Goal: Check status: Check status

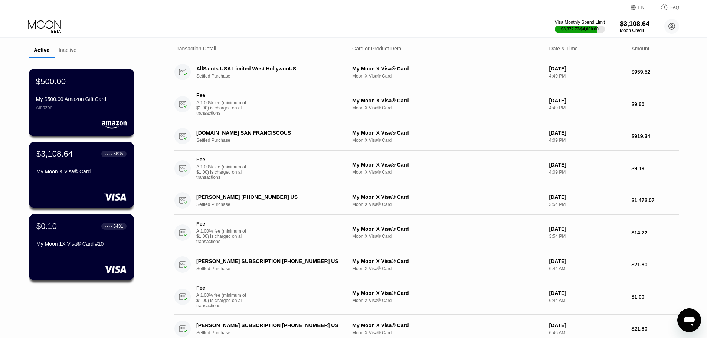
scroll to position [37, 0]
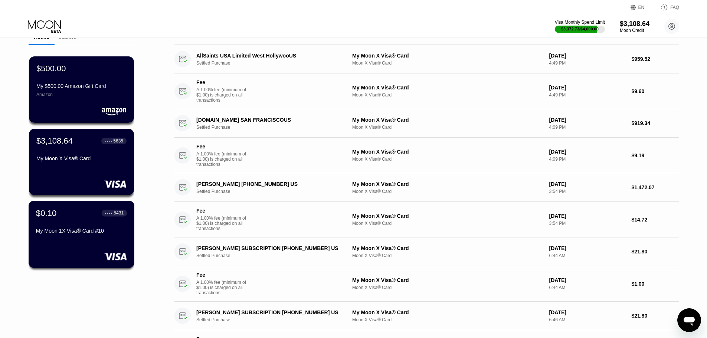
click at [92, 244] on div "$0.10 ● ● ● ● 5431 My Moon 1X Visa® Card #10" at bounding box center [82, 234] width 106 height 67
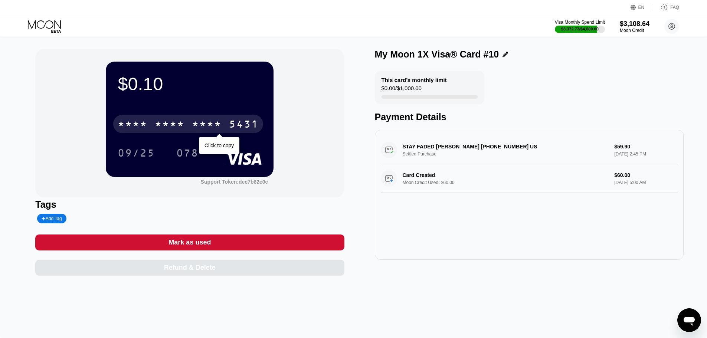
click at [230, 125] on div "5431" at bounding box center [244, 125] width 30 height 12
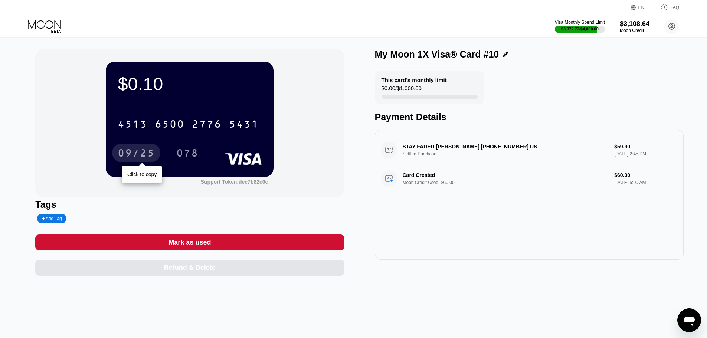
click at [155, 155] on div "09/25" at bounding box center [136, 154] width 37 height 12
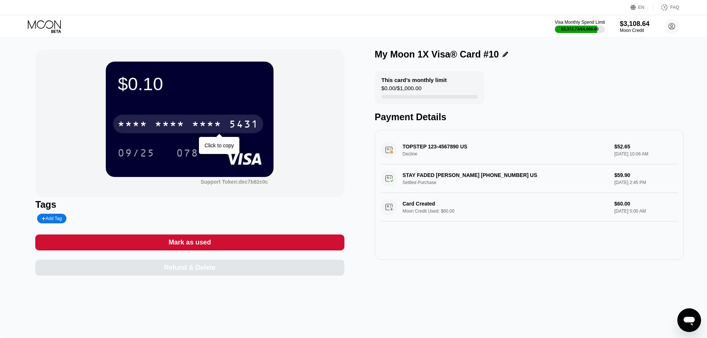
click at [240, 120] on div "* * * * * * * * * * * * 5431" at bounding box center [188, 124] width 150 height 19
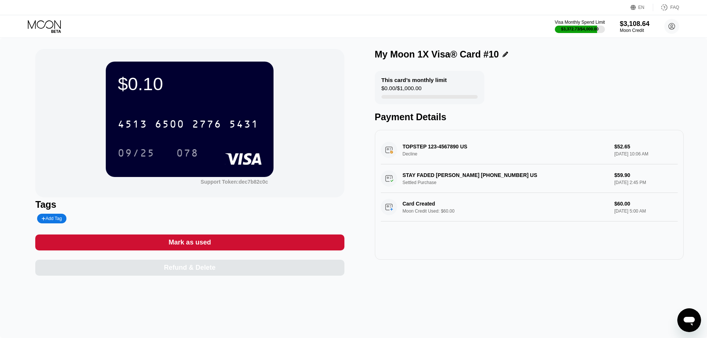
click at [138, 144] on div "[CREDIT_CARD_NUMBER] 09/25 078" at bounding box center [190, 131] width 144 height 44
click at [139, 152] on div "09/25" at bounding box center [136, 154] width 37 height 12
